Goal: Task Accomplishment & Management: Use online tool/utility

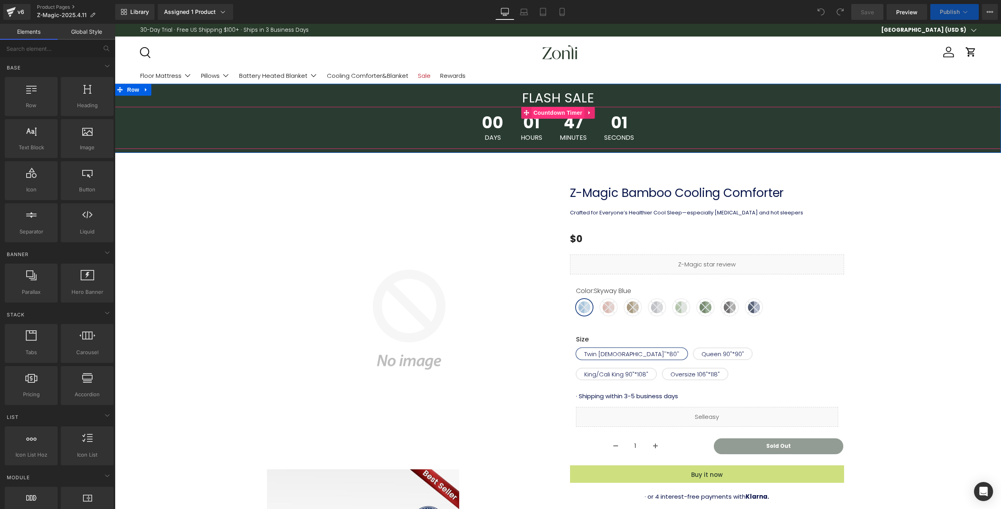
click at [554, 113] on span "Countdown Timer" at bounding box center [557, 113] width 53 height 12
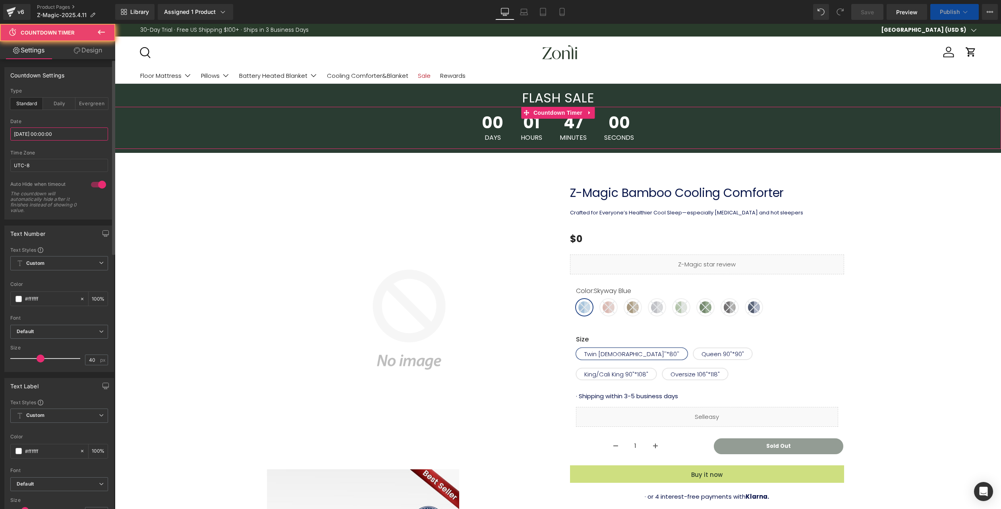
click at [50, 134] on input "[DATE] 00:00:00" at bounding box center [59, 133] width 98 height 13
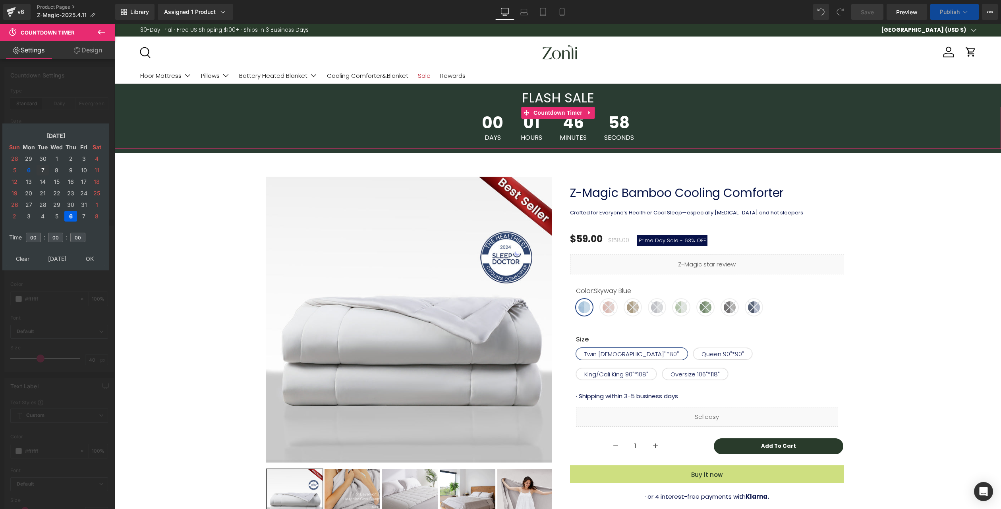
drag, startPoint x: 42, startPoint y: 170, endPoint x: 58, endPoint y: 191, distance: 26.5
click at [42, 170] on td "7" at bounding box center [43, 170] width 12 height 11
click at [91, 257] on span "Custom Setup Global Style" at bounding box center [59, 263] width 98 height 14
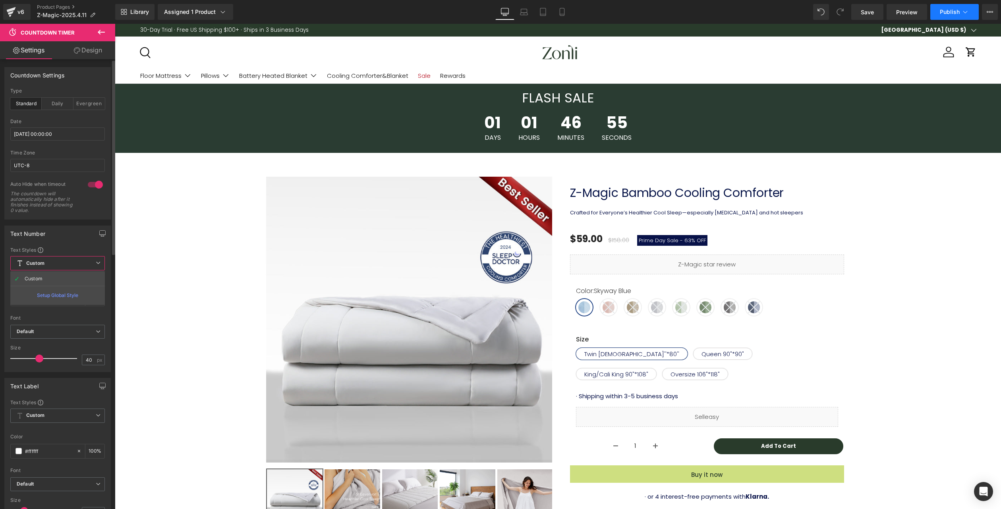
click at [958, 9] on span "Publish" at bounding box center [950, 12] width 20 height 6
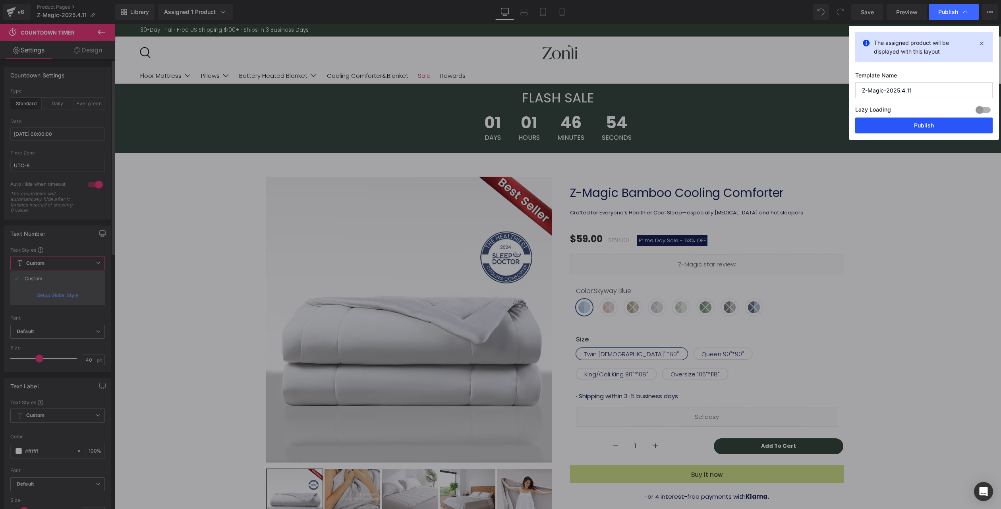
click at [923, 128] on button "Publish" at bounding box center [923, 126] width 137 height 16
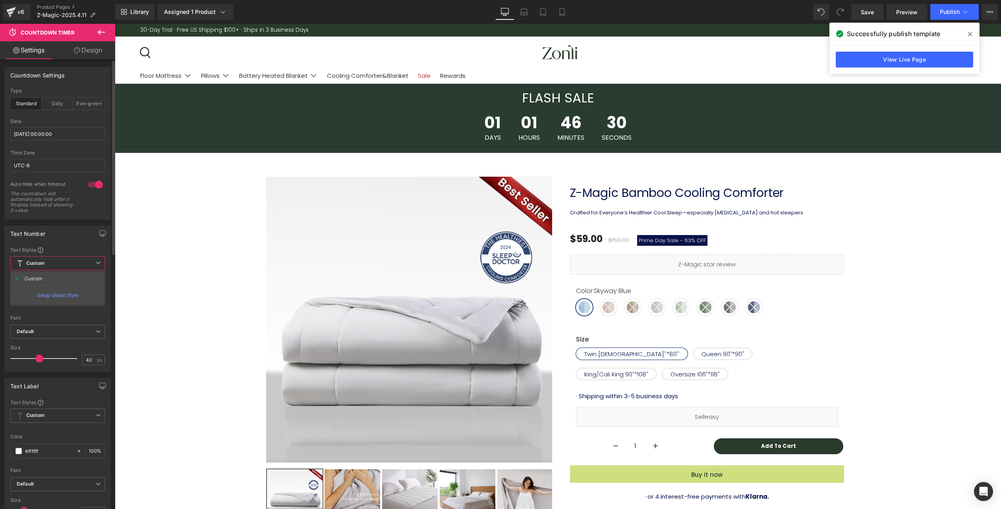
click at [970, 31] on icon at bounding box center [970, 34] width 4 height 6
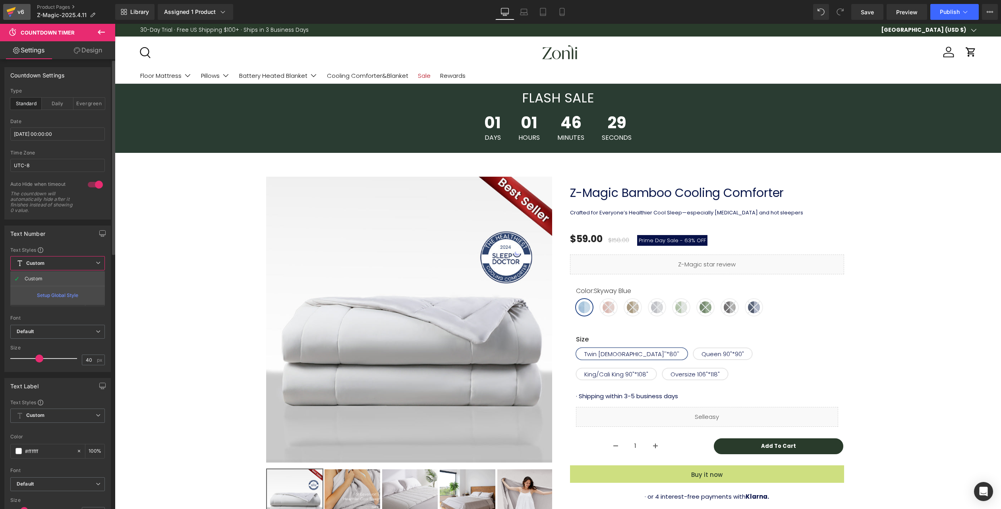
click at [19, 8] on div "v6" at bounding box center [21, 12] width 10 height 10
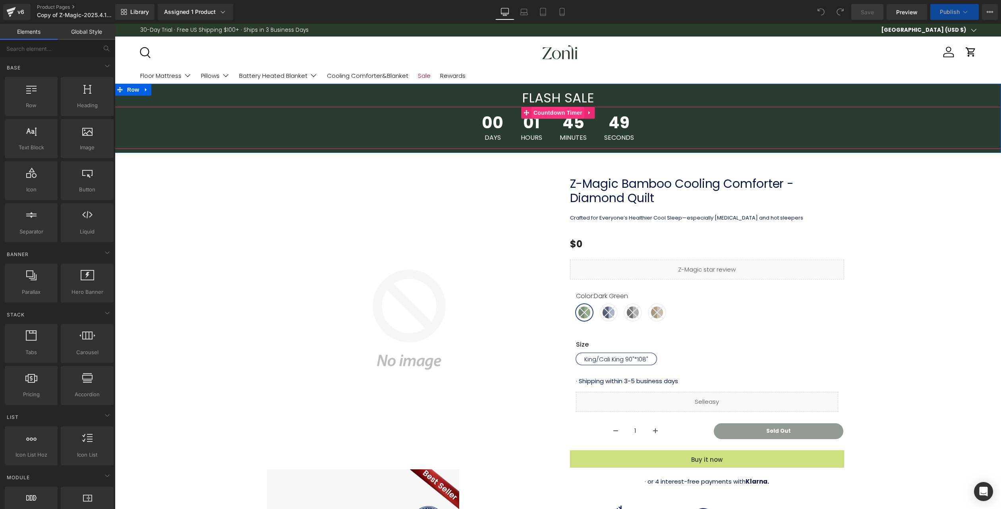
click at [556, 116] on span "Countdown Timer" at bounding box center [557, 113] width 53 height 12
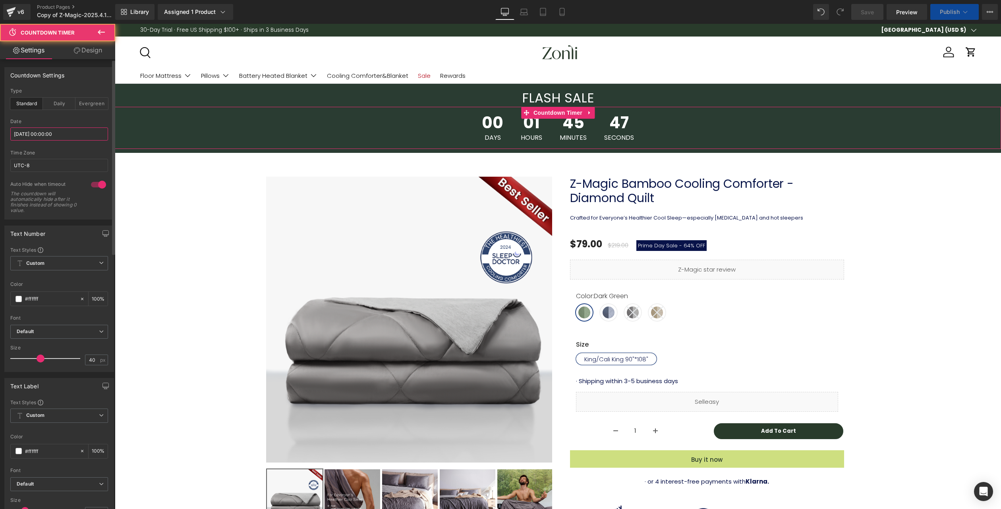
click at [51, 131] on input "[DATE] 00:00:00" at bounding box center [59, 133] width 98 height 13
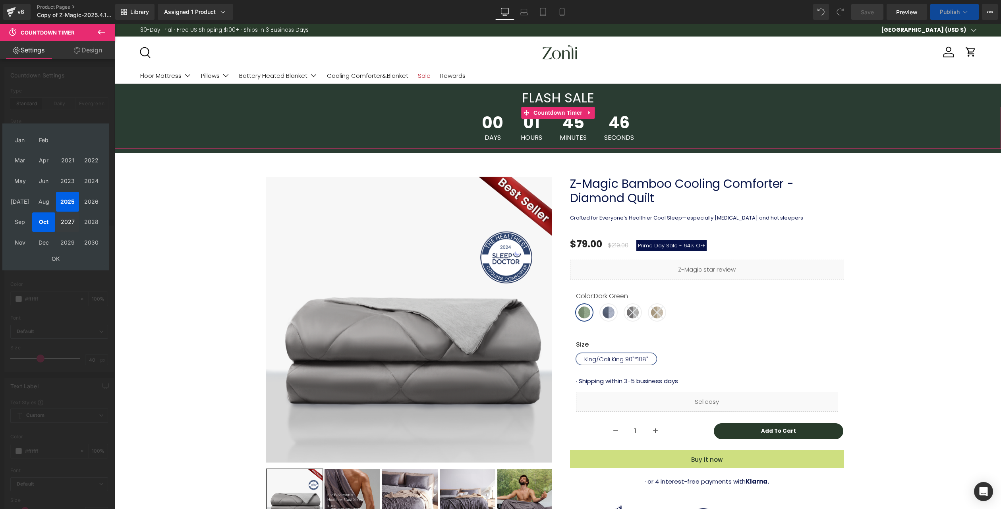
click at [44, 223] on td "Oct" at bounding box center [43, 222] width 23 height 20
click at [56, 256] on td "OK" at bounding box center [55, 258] width 95 height 11
click at [40, 168] on td "7" at bounding box center [43, 170] width 12 height 11
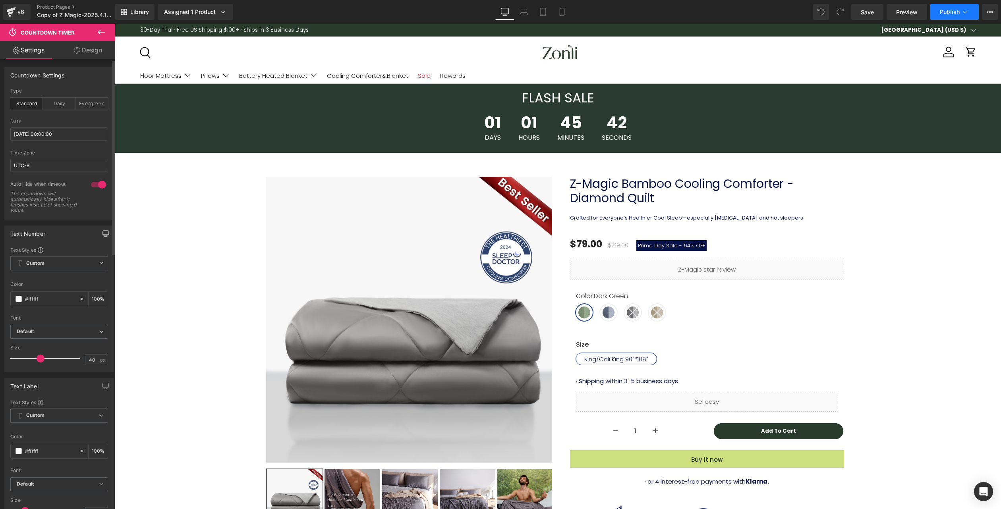
click at [945, 10] on span "Publish" at bounding box center [950, 12] width 20 height 6
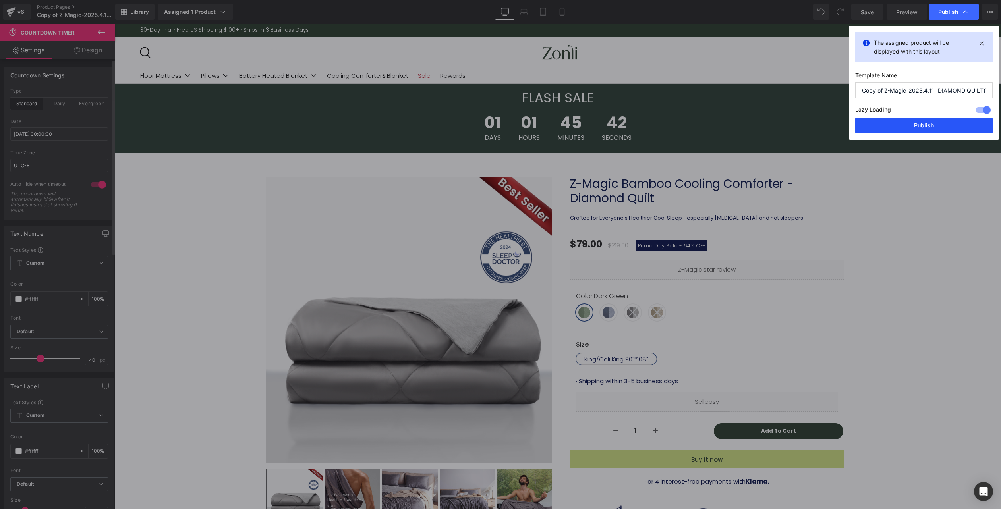
click at [927, 129] on button "Publish" at bounding box center [923, 126] width 137 height 16
click at [927, 129] on div "01 Days 01 Hours 45 Minutes 42 Seconds" at bounding box center [558, 128] width 886 height 42
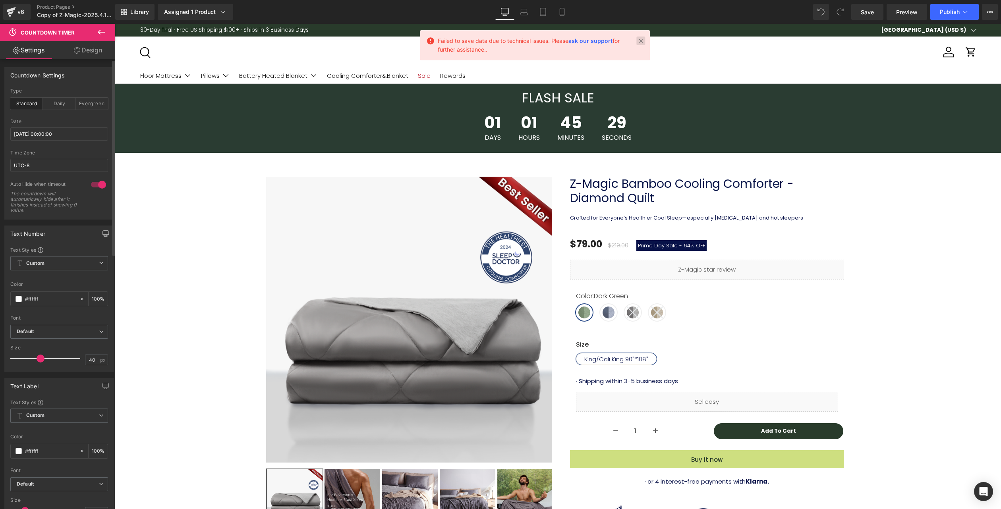
click at [640, 40] on link at bounding box center [640, 41] width 9 height 9
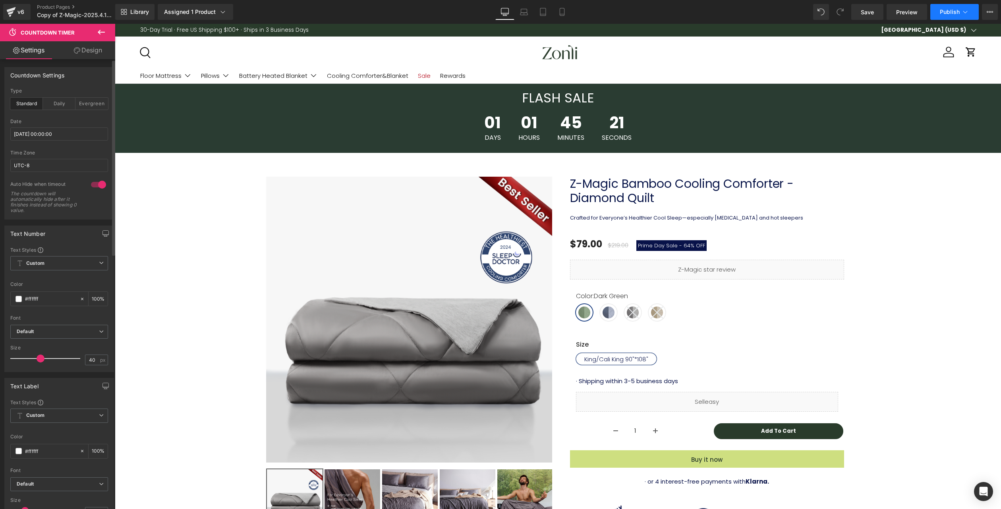
click at [963, 12] on icon at bounding box center [965, 12] width 8 height 8
click at [933, 17] on button "Publish" at bounding box center [954, 12] width 48 height 16
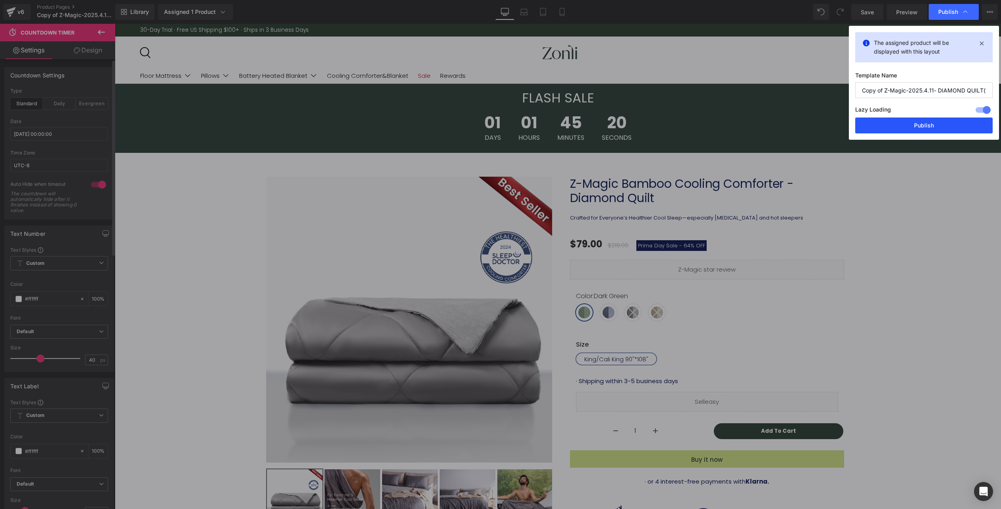
click at [901, 126] on button "Publish" at bounding box center [923, 126] width 137 height 16
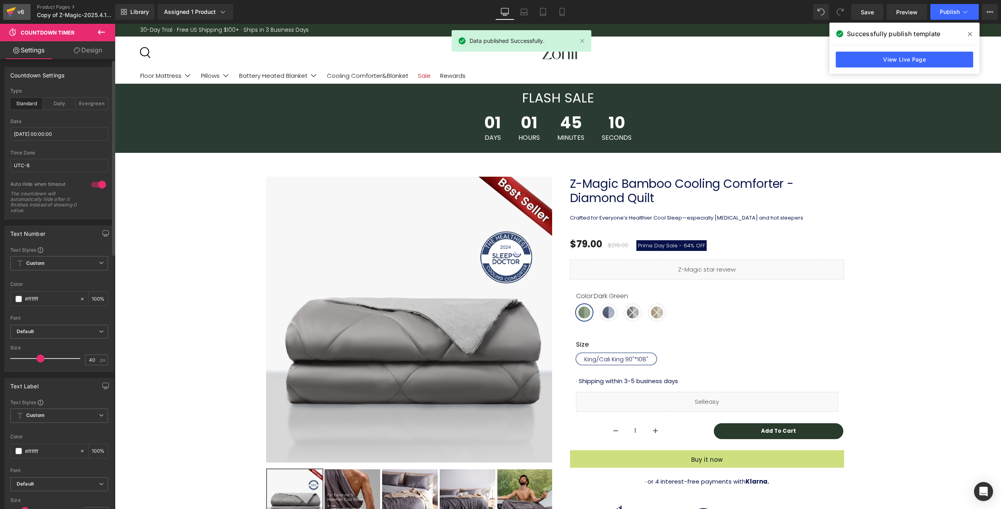
click at [21, 13] on div "v6" at bounding box center [21, 12] width 10 height 10
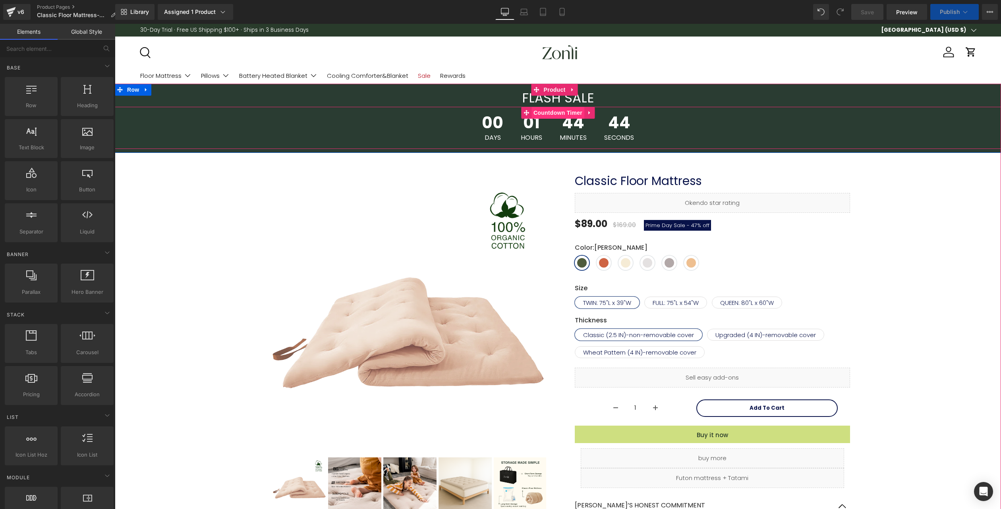
click at [562, 112] on span "Countdown Timer" at bounding box center [557, 113] width 53 height 12
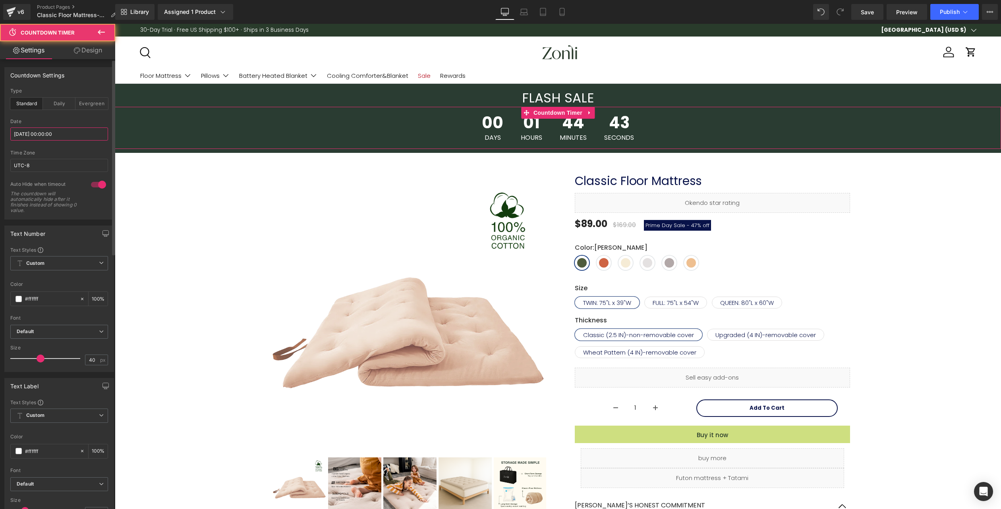
click at [37, 134] on input "[DATE] 00:00:00" at bounding box center [59, 133] width 98 height 13
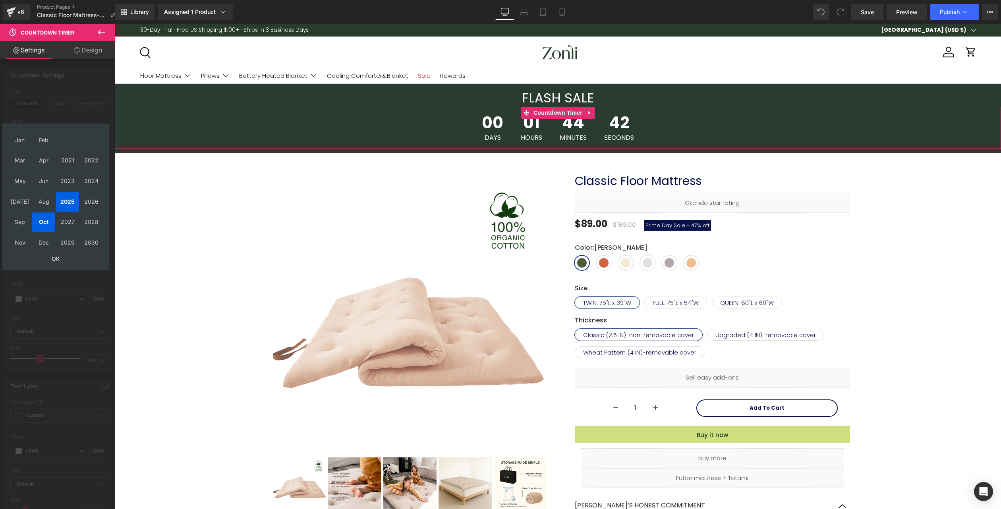
drag, startPoint x: 53, startPoint y: 258, endPoint x: 54, endPoint y: 254, distance: 4.1
click at [53, 258] on td "OK" at bounding box center [55, 258] width 95 height 11
click at [42, 169] on td "7" at bounding box center [43, 170] width 12 height 11
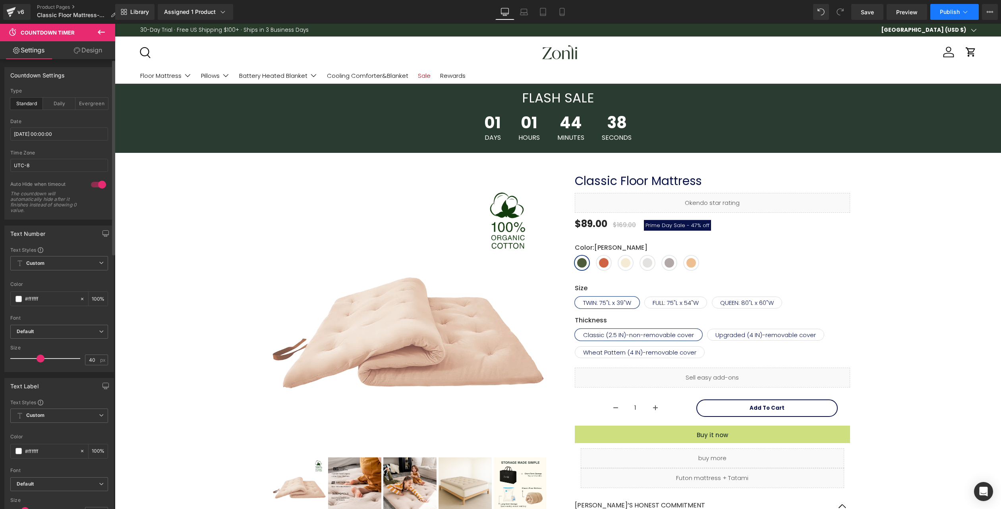
click at [950, 8] on button "Publish" at bounding box center [954, 12] width 48 height 16
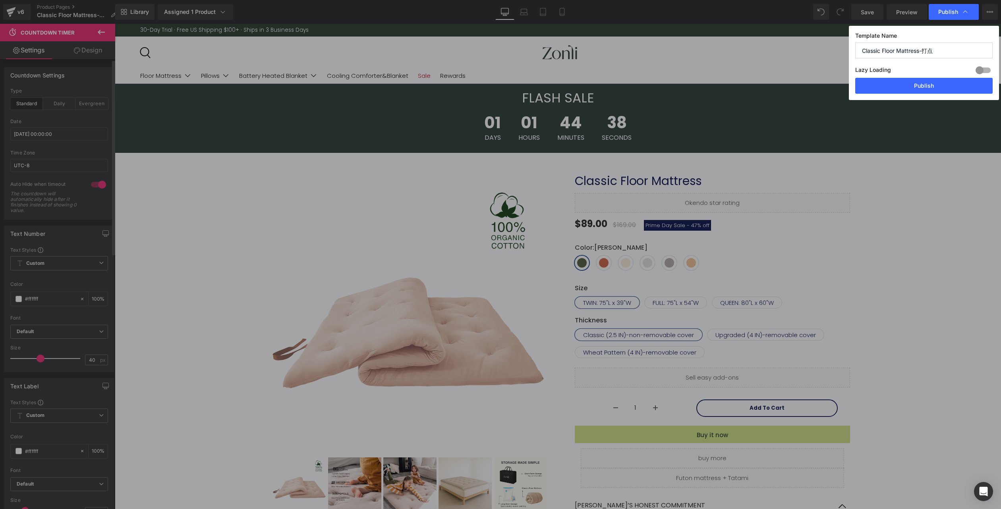
click at [928, 70] on div "Lazy Loading Build Upgrade plan to unlock" at bounding box center [923, 71] width 137 height 13
click at [918, 89] on button "Publish" at bounding box center [923, 86] width 137 height 16
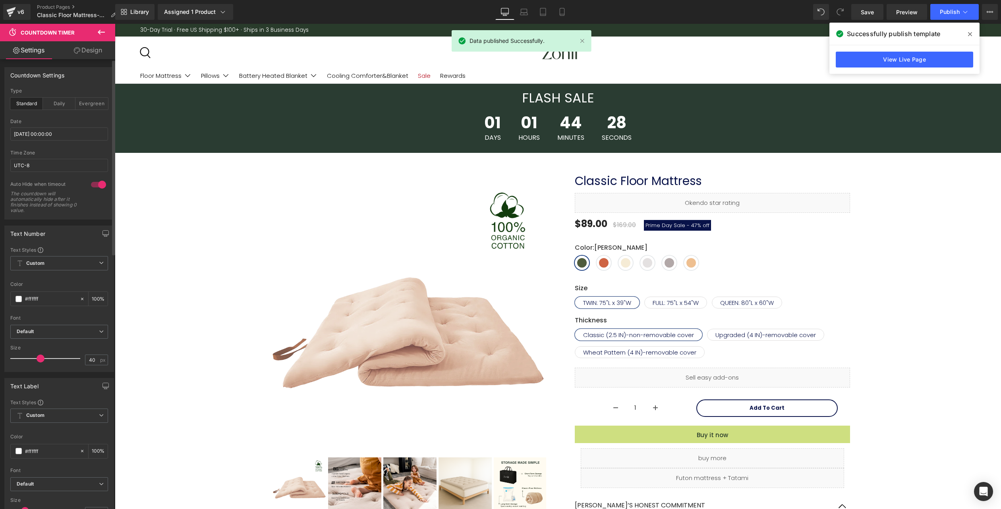
click at [969, 32] on icon at bounding box center [970, 34] width 4 height 6
click at [969, 32] on div "30-Day Trial · Free US Shipping $100+ · Ships in 3 Business Days Boundless Rest…" at bounding box center [558, 30] width 886 height 13
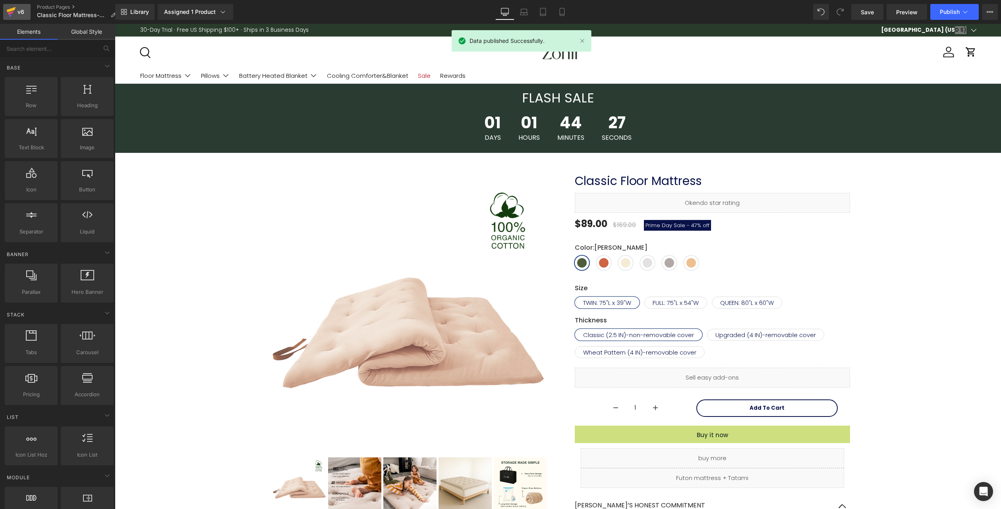
click at [9, 8] on icon at bounding box center [11, 12] width 10 height 20
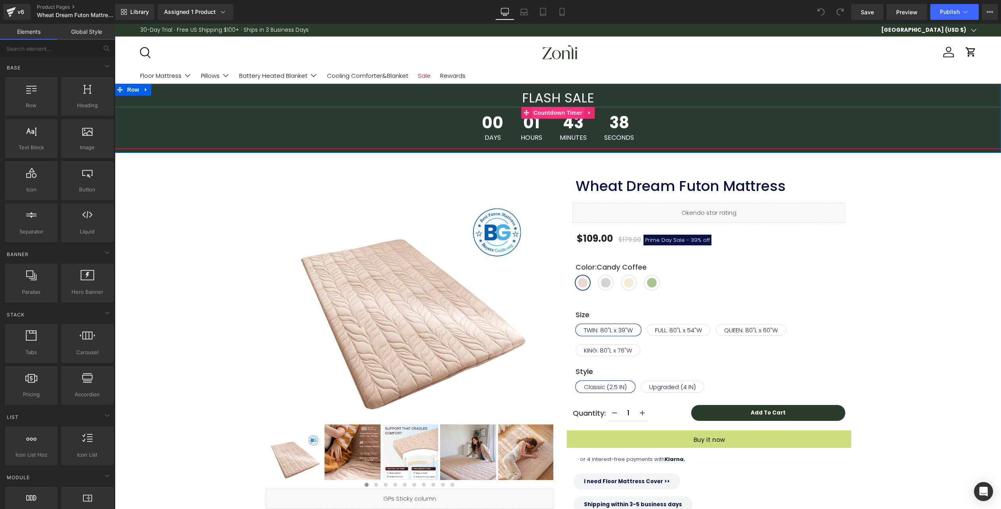
click at [560, 114] on span "Countdown Timer" at bounding box center [557, 113] width 53 height 12
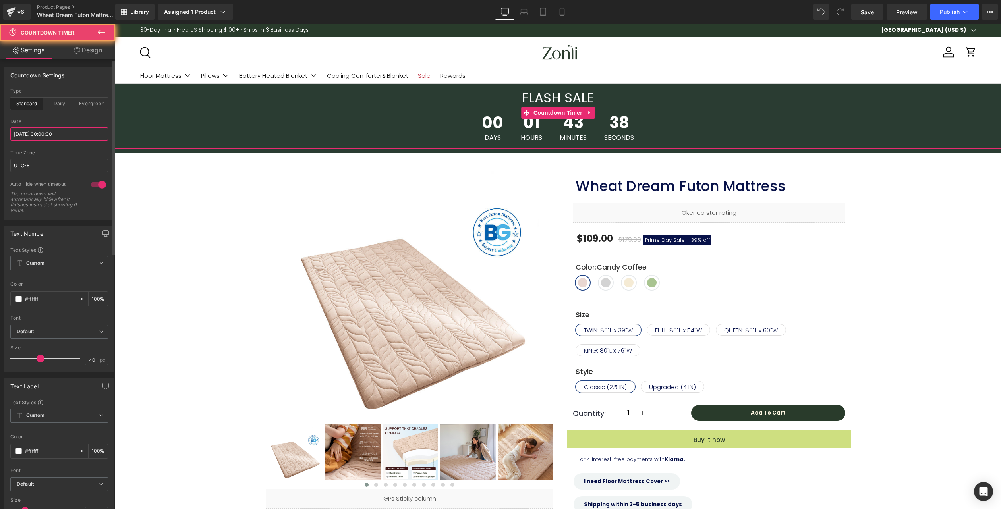
click at [52, 136] on input "[DATE] 00:00:00" at bounding box center [59, 133] width 98 height 13
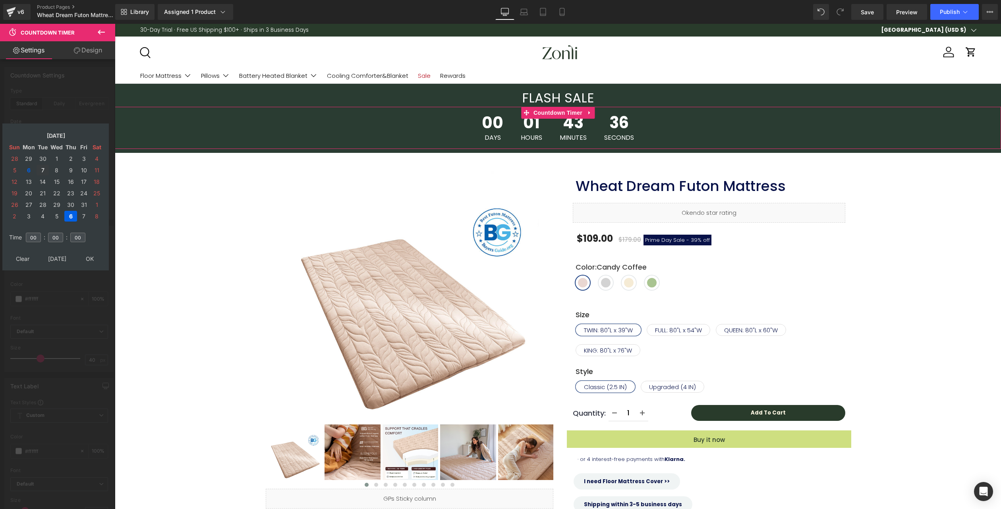
click at [42, 172] on td "7" at bounding box center [43, 170] width 12 height 11
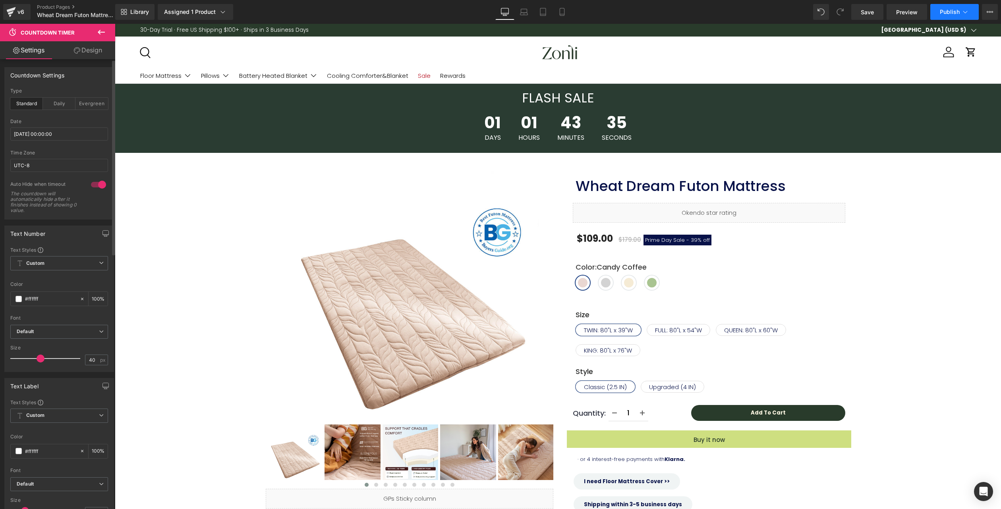
click at [948, 13] on span "Publish" at bounding box center [950, 12] width 20 height 6
click at [943, 14] on span "Publish" at bounding box center [950, 12] width 20 height 6
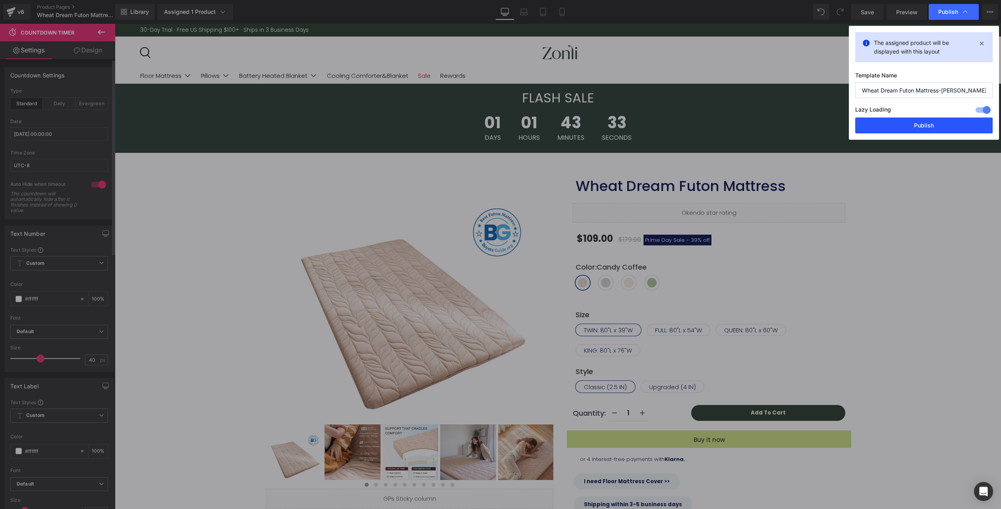
click at [916, 123] on button "Publish" at bounding box center [923, 126] width 137 height 16
click at [916, 123] on div "01 Days 01 Hours 43 Minutes 33 Seconds" at bounding box center [558, 128] width 886 height 42
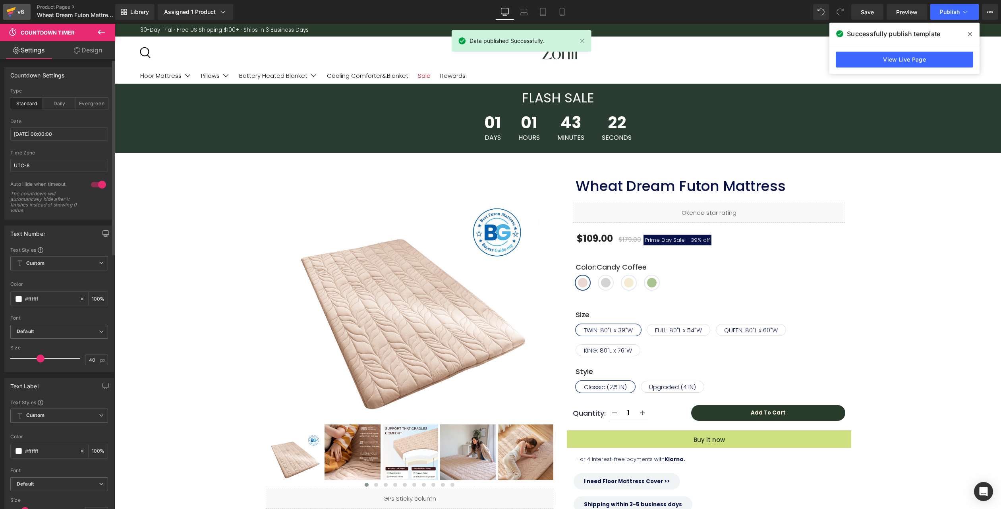
click at [14, 12] on icon at bounding box center [11, 12] width 10 height 20
